Goal: Task Accomplishment & Management: Complete application form

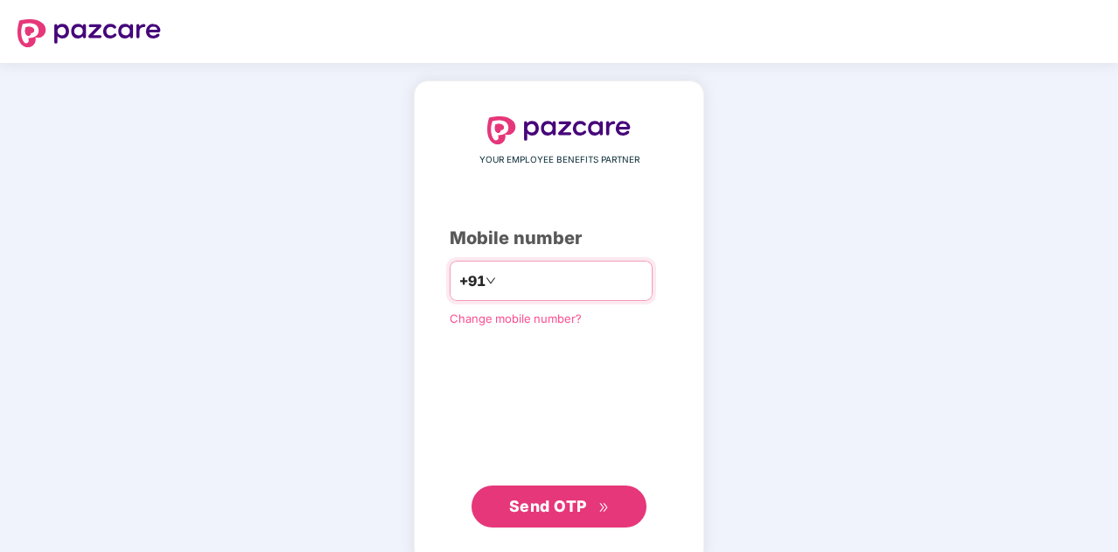
click at [513, 282] on input "number" at bounding box center [570, 281] width 143 height 28
type input "**********"
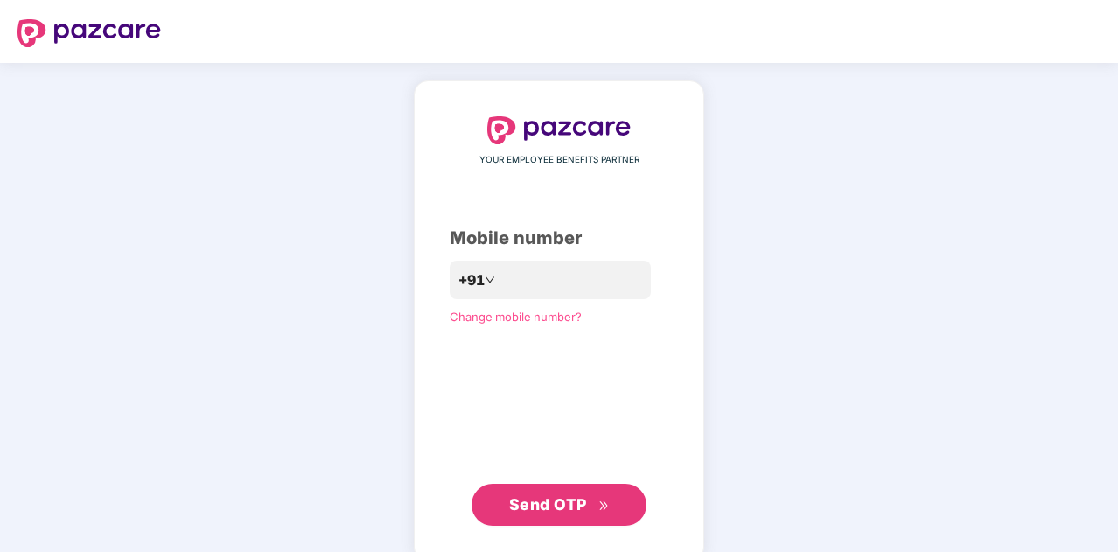
drag, startPoint x: 504, startPoint y: 480, endPoint x: 518, endPoint y: 524, distance: 45.9
click at [518, 524] on div "**********" at bounding box center [559, 320] width 219 height 409
click at [518, 524] on button "Send OTP" at bounding box center [558, 505] width 175 height 42
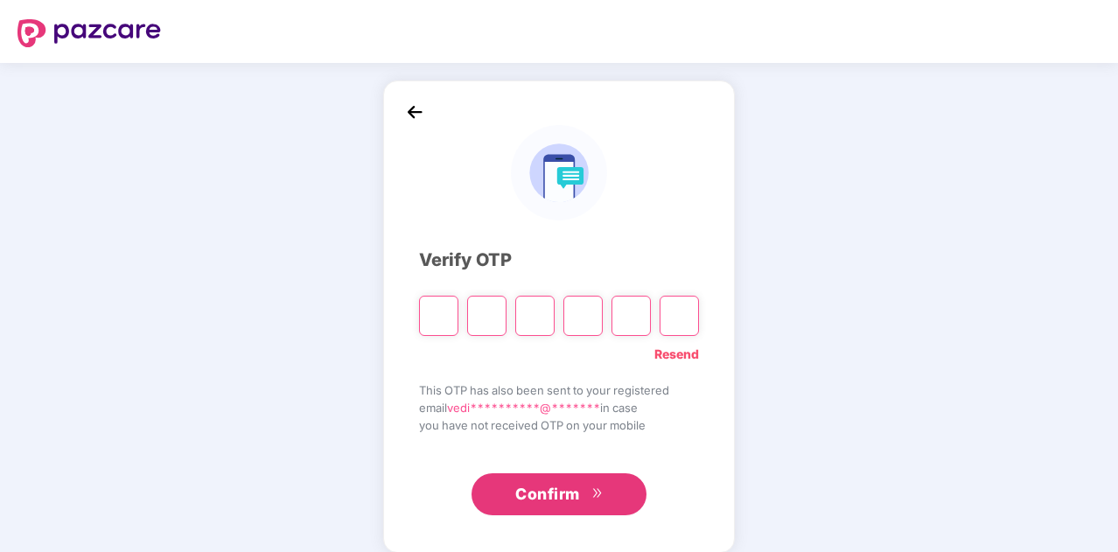
paste input "*"
type input "*"
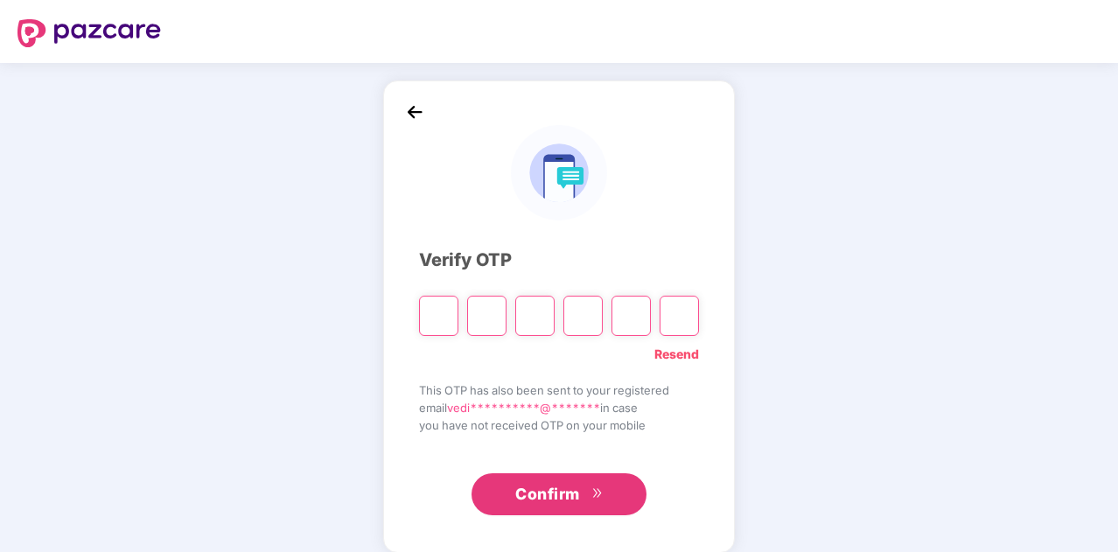
type input "*"
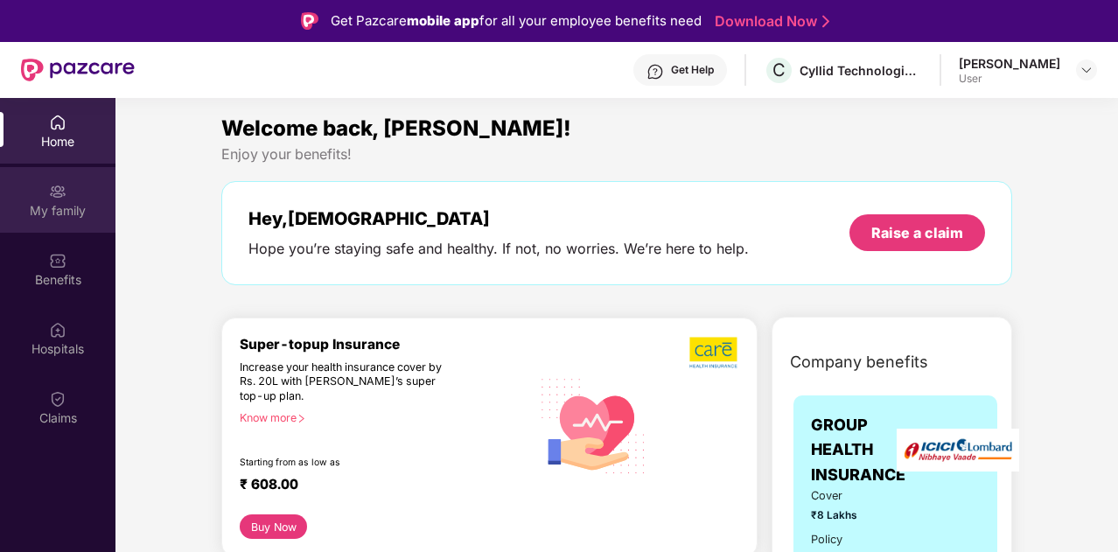
click at [53, 206] on div "My family" at bounding box center [57, 210] width 115 height 17
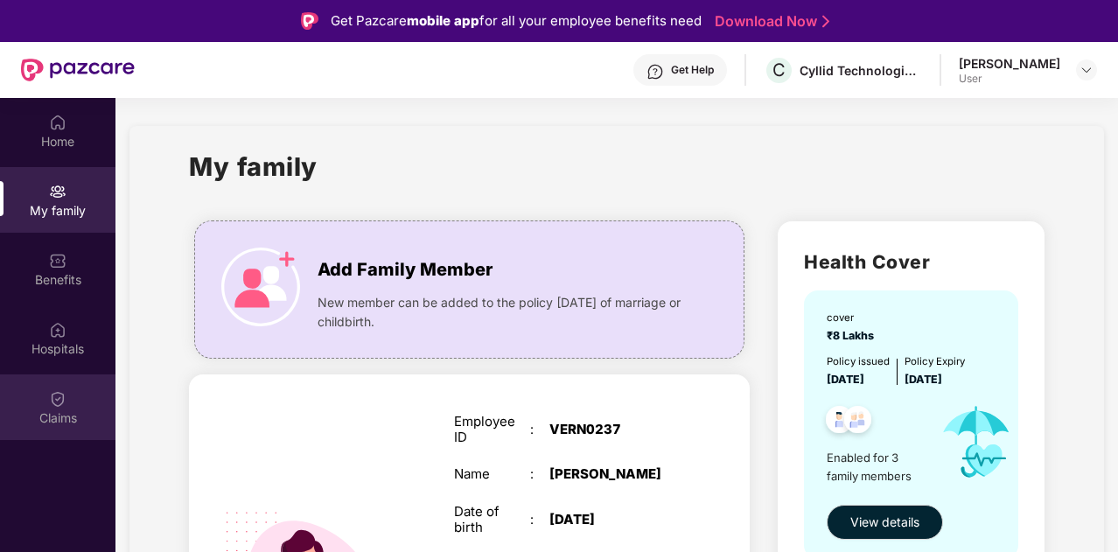
click at [54, 397] on img at bounding box center [57, 398] width 17 height 17
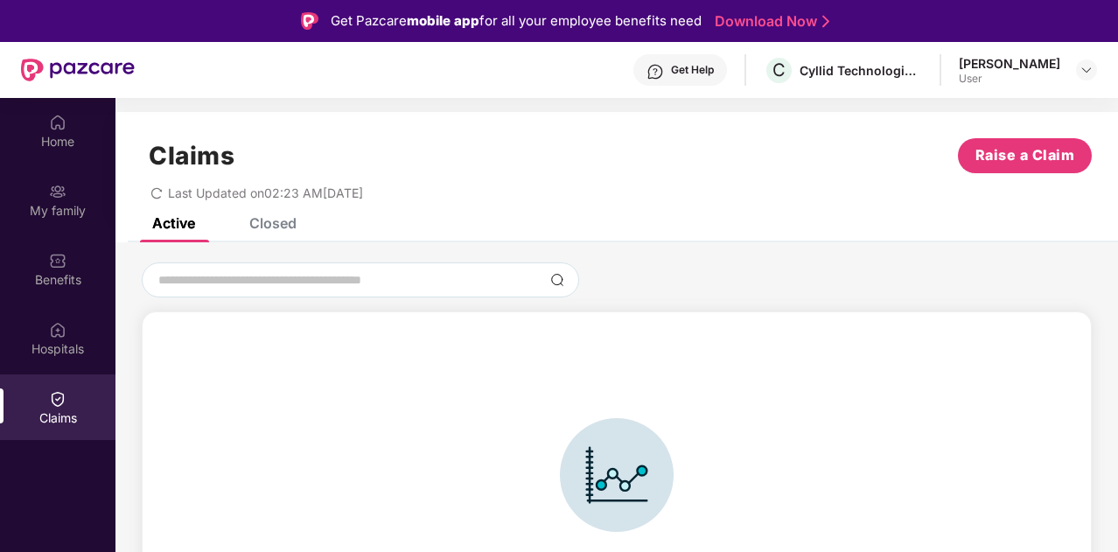
scroll to position [38, 0]
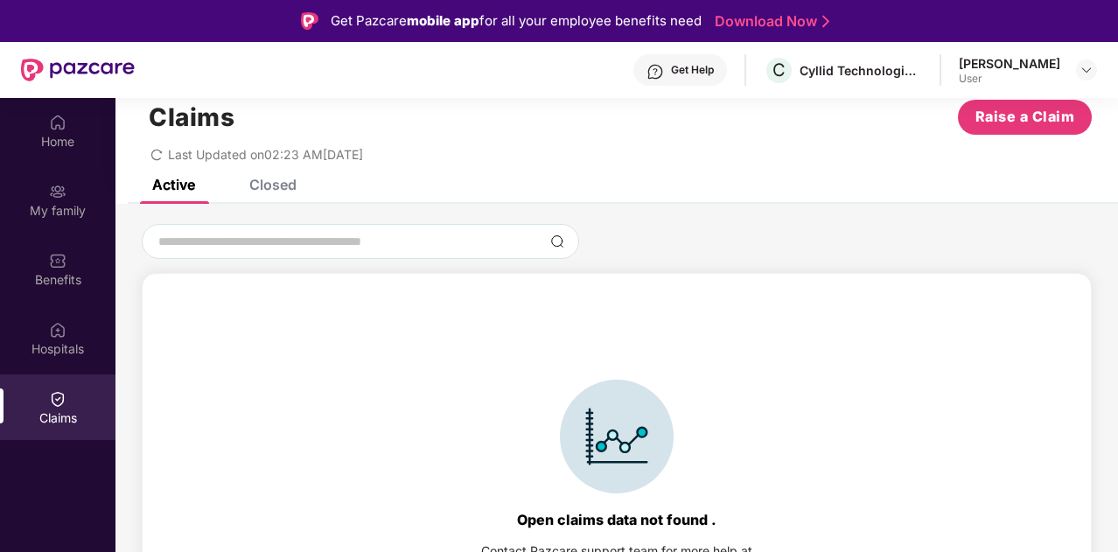
click at [276, 176] on div "Claims Raise a Claim Last Updated on 02:23 AM[DATE]" at bounding box center [616, 126] width 1002 height 106
click at [276, 188] on div "Closed" at bounding box center [272, 184] width 47 height 17
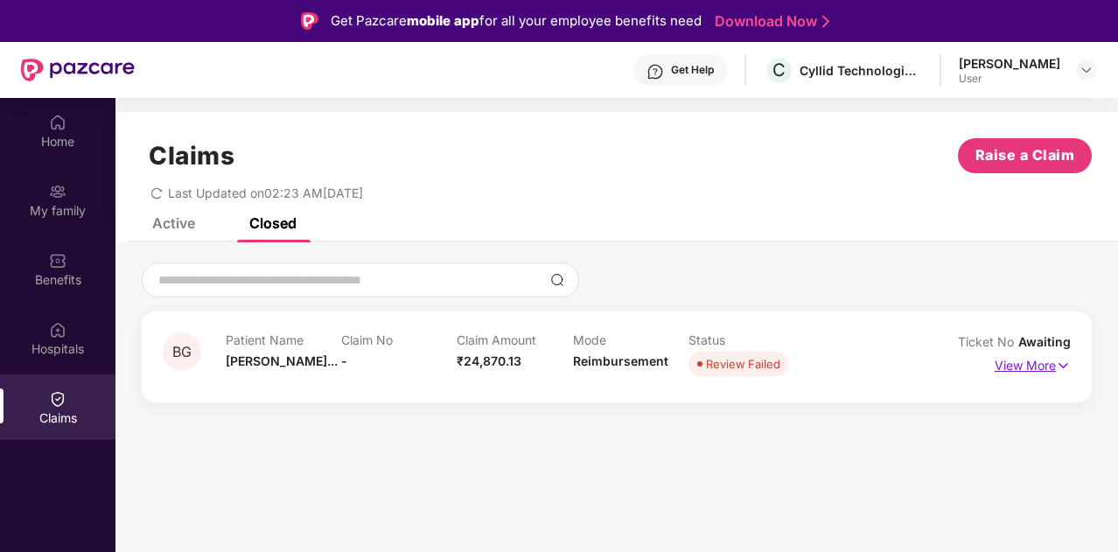
click at [1021, 367] on p "View More" at bounding box center [1033, 364] width 76 height 24
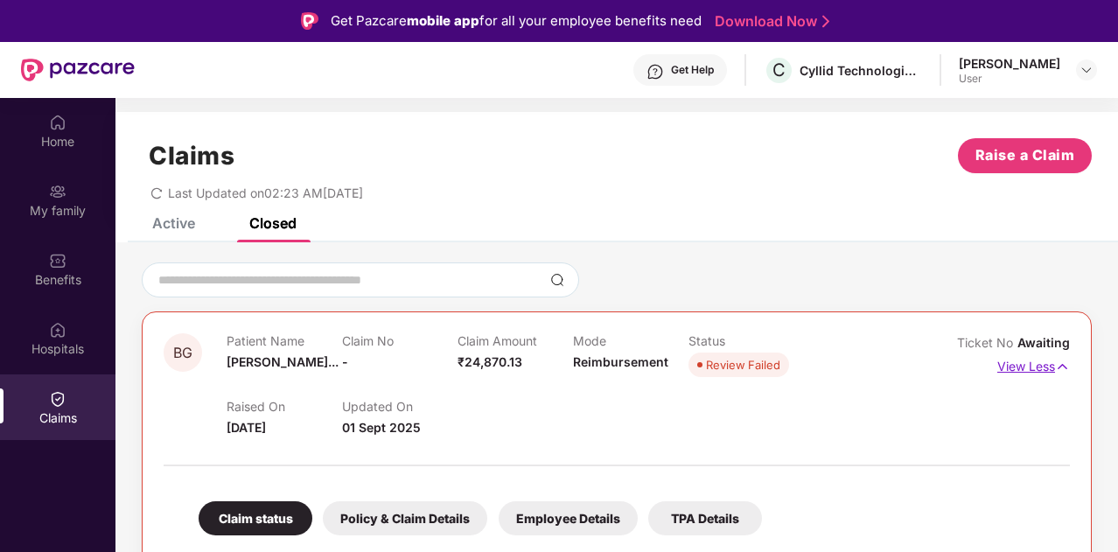
scroll to position [122, 0]
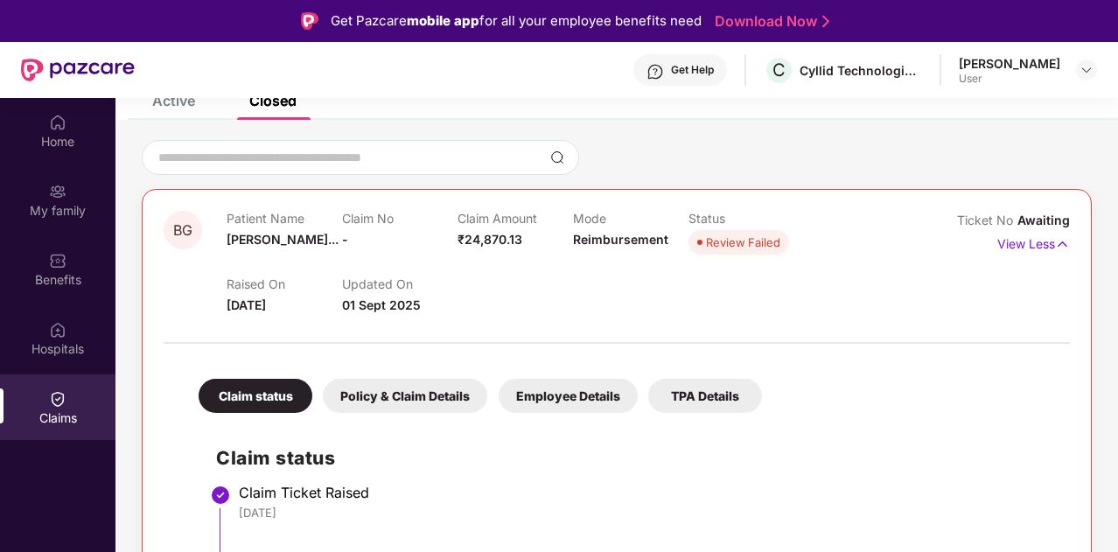
click at [252, 394] on div "Claim status" at bounding box center [256, 396] width 114 height 34
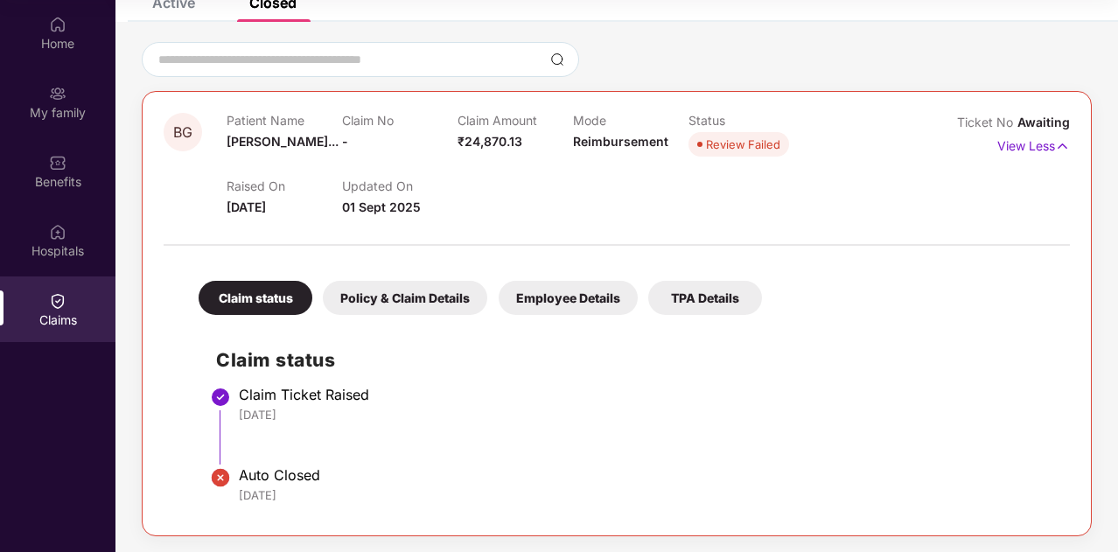
scroll to position [0, 0]
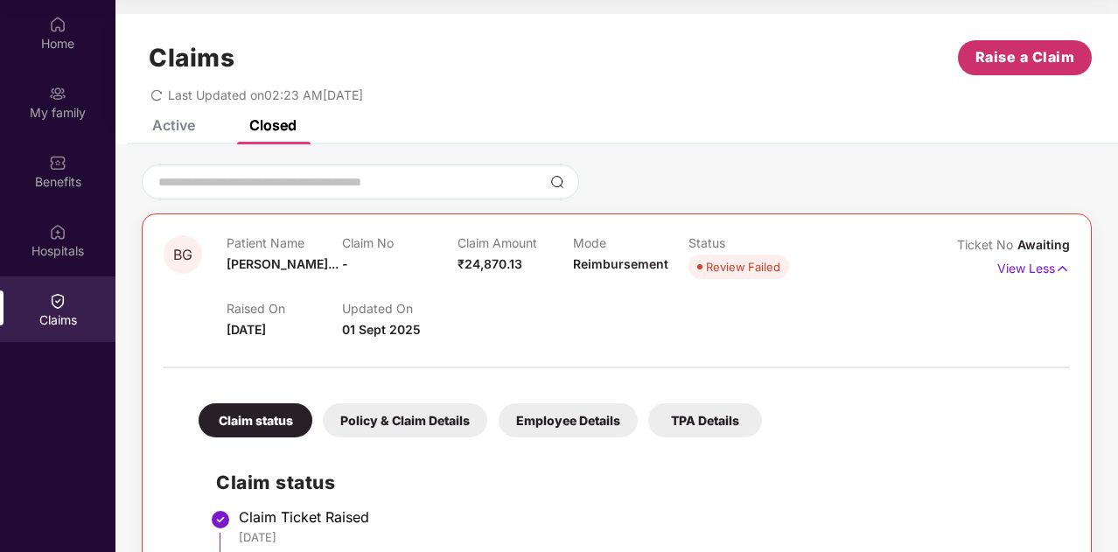
click at [1042, 45] on button "Raise a Claim" at bounding box center [1025, 57] width 134 height 35
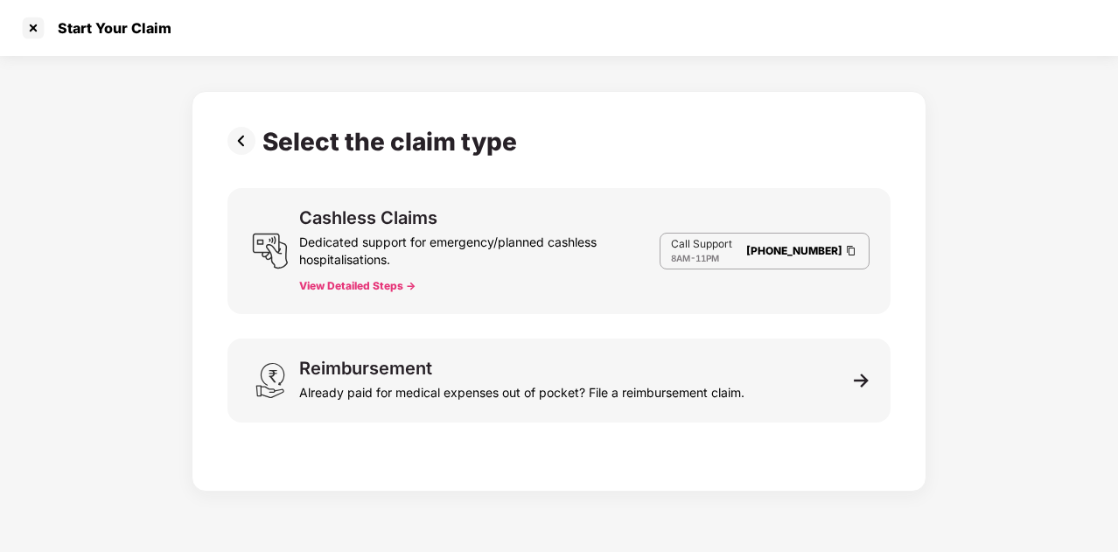
scroll to position [42, 0]
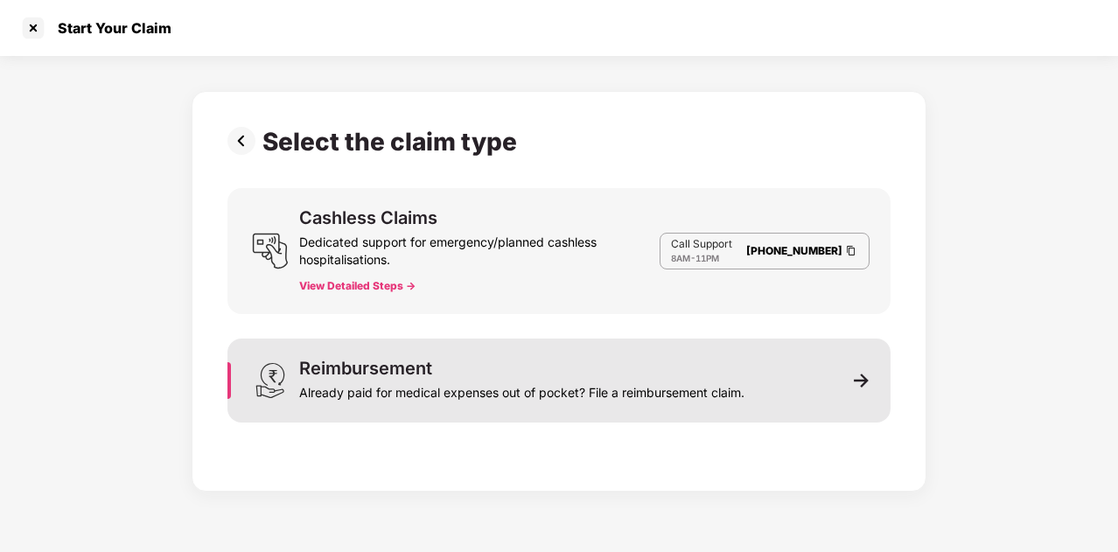
click at [577, 382] on div "Already paid for medical expenses out of pocket? File a reimbursement claim." at bounding box center [521, 389] width 445 height 24
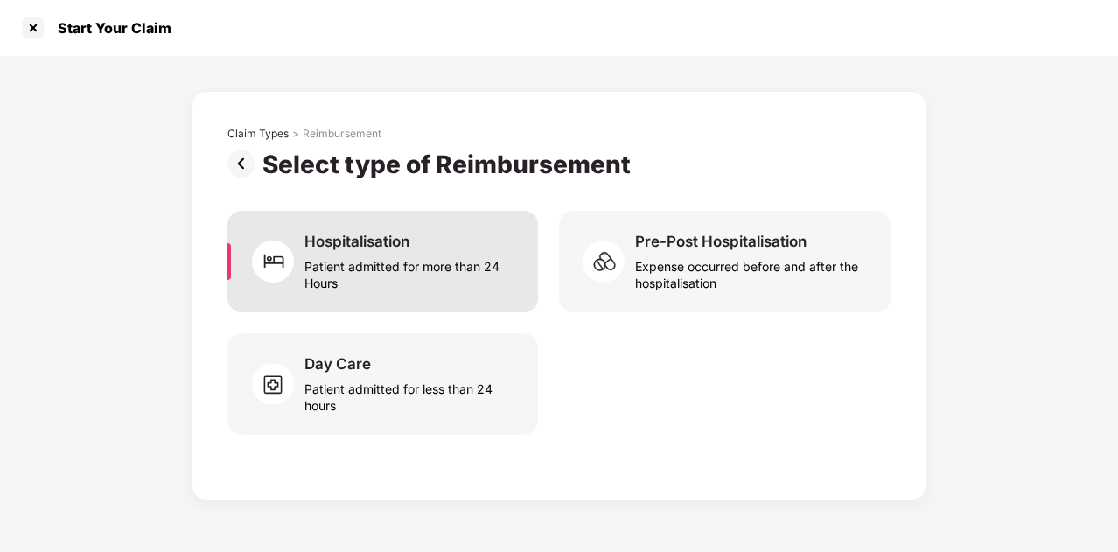
click at [394, 282] on div "Patient admitted for more than 24 Hours" at bounding box center [410, 271] width 213 height 40
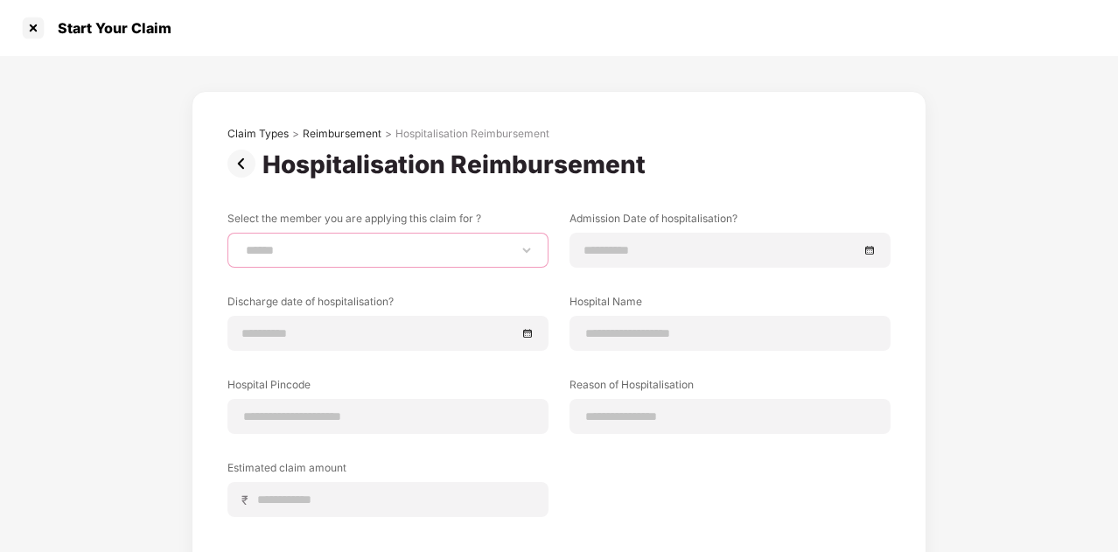
click at [341, 248] on select "**********" at bounding box center [387, 250] width 291 height 14
select select "**********"
click at [242, 243] on select "**********" at bounding box center [387, 250] width 291 height 14
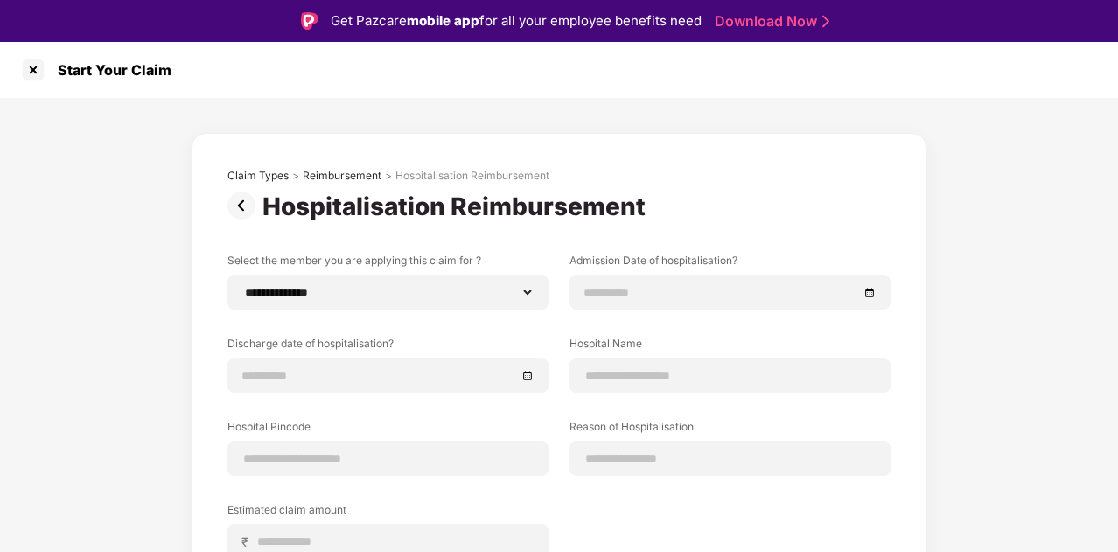
click at [240, 207] on img at bounding box center [244, 206] width 35 height 28
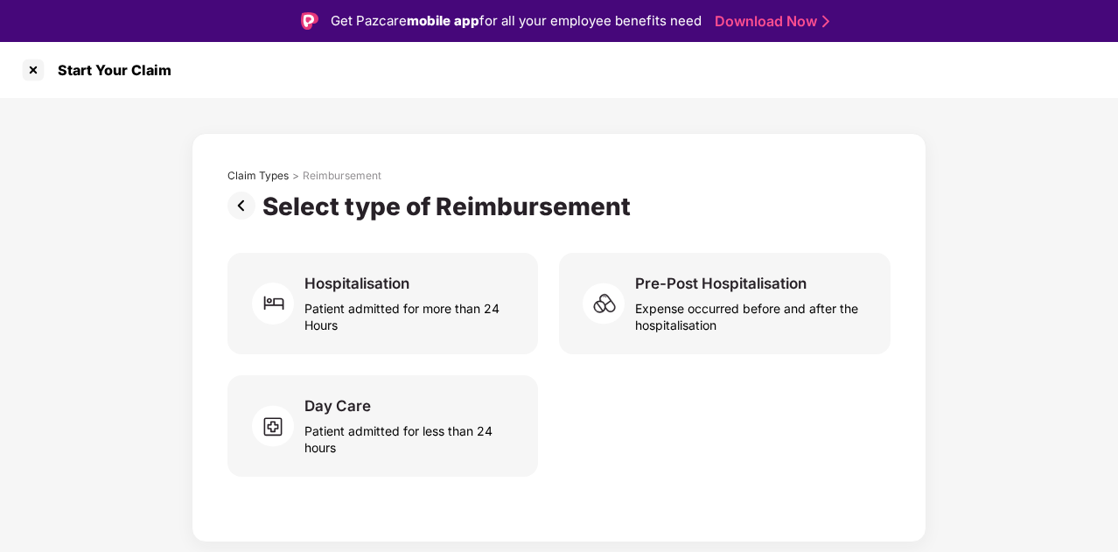
click at [240, 207] on img at bounding box center [244, 206] width 35 height 28
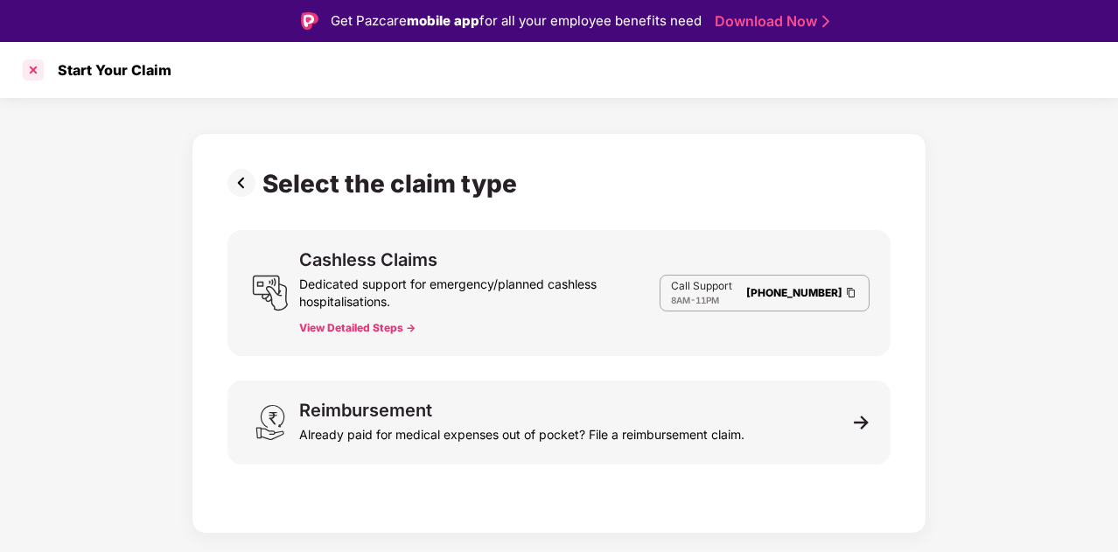
click at [29, 73] on div at bounding box center [33, 70] width 28 height 28
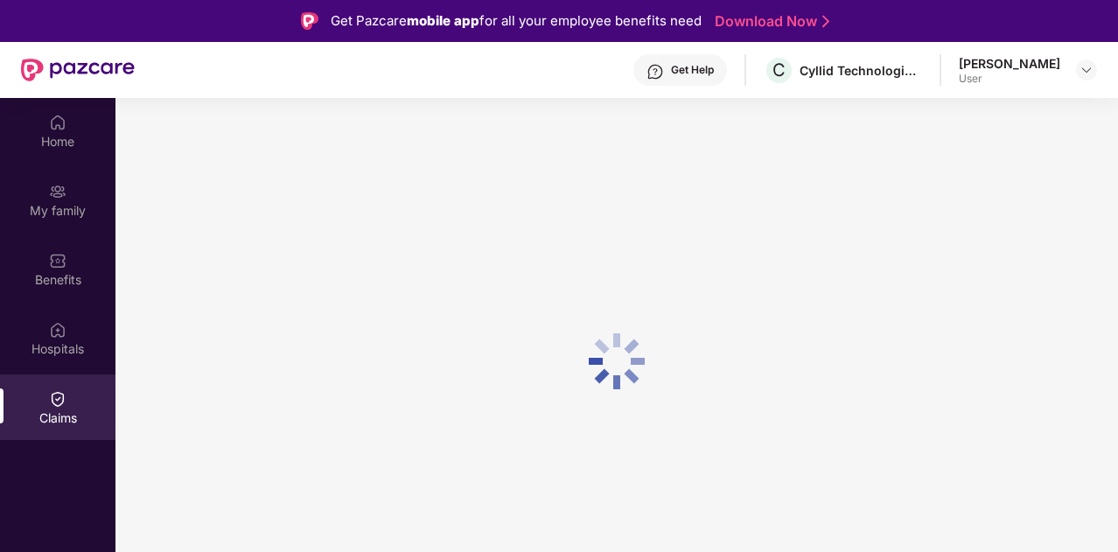
scroll to position [98, 0]
